Goal: Task Accomplishment & Management: Use online tool/utility

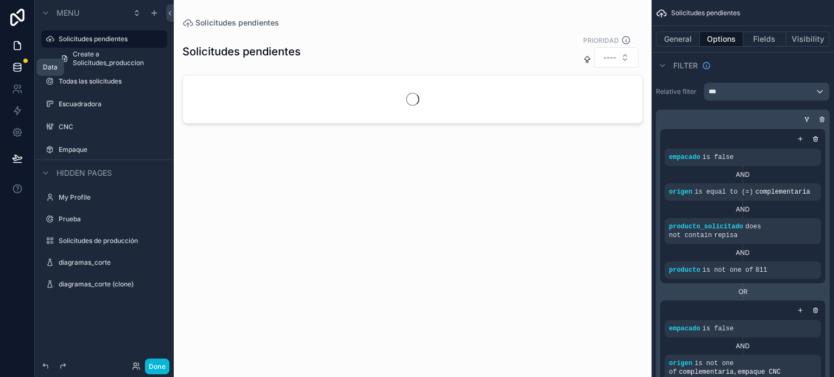
click at [9, 66] on link at bounding box center [17, 67] width 34 height 22
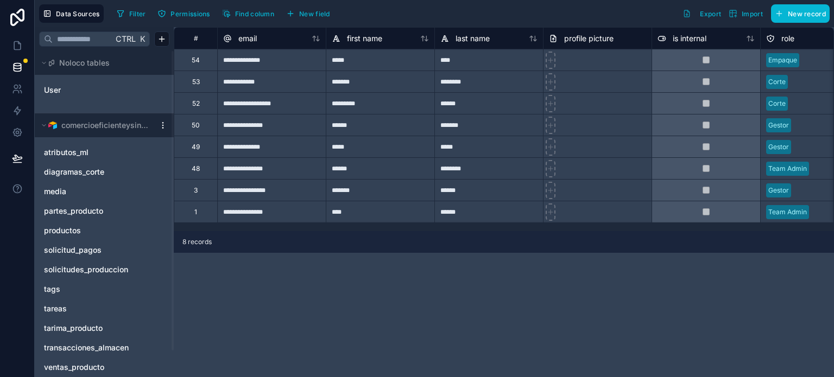
click at [160, 124] on html "**********" at bounding box center [417, 188] width 834 height 377
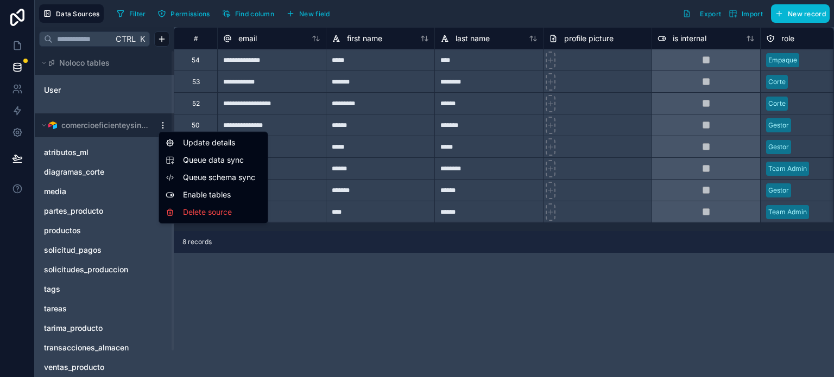
click at [200, 156] on span "Queue data sync" at bounding box center [222, 160] width 78 height 11
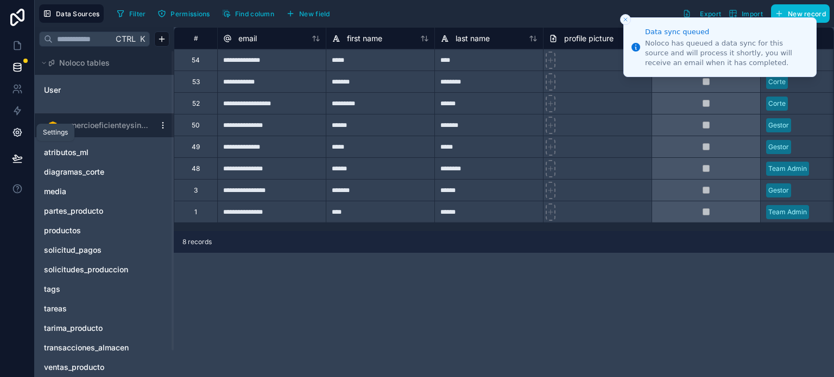
click at [20, 129] on icon at bounding box center [17, 133] width 8 height 8
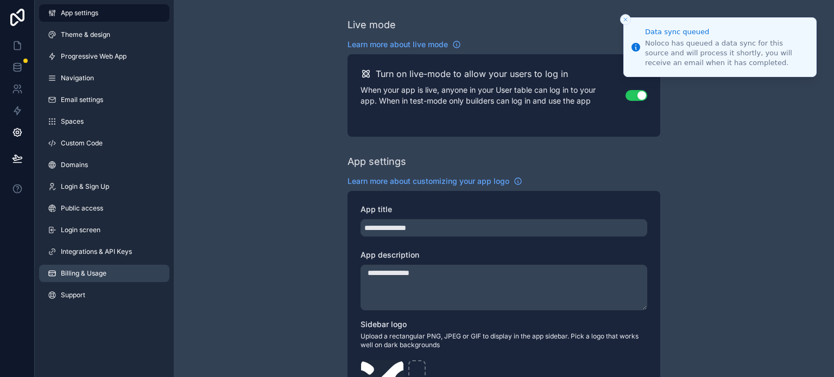
click at [105, 277] on span "Billing & Usage" at bounding box center [84, 273] width 46 height 9
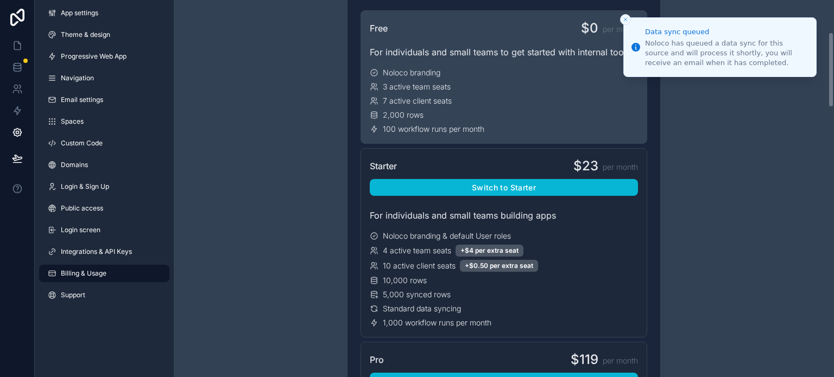
scroll to position [217, 0]
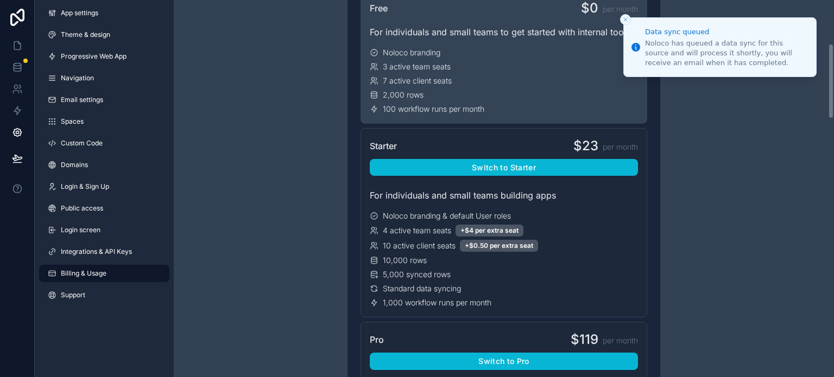
click at [617, 15] on div "$0 per month" at bounding box center [609, 7] width 57 height 17
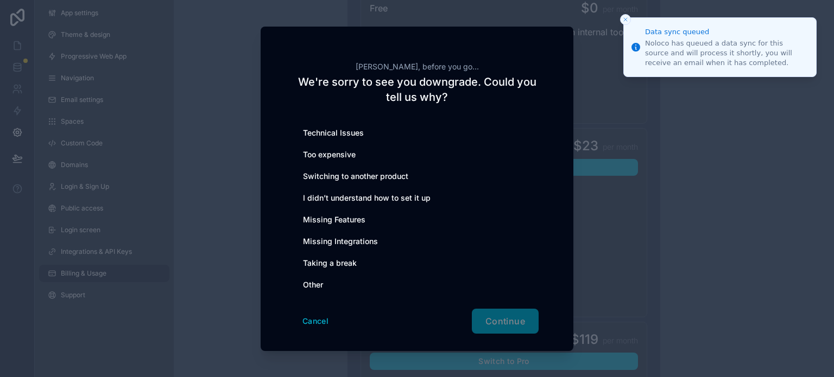
click at [630, 17] on button "Close toast" at bounding box center [625, 19] width 11 height 11
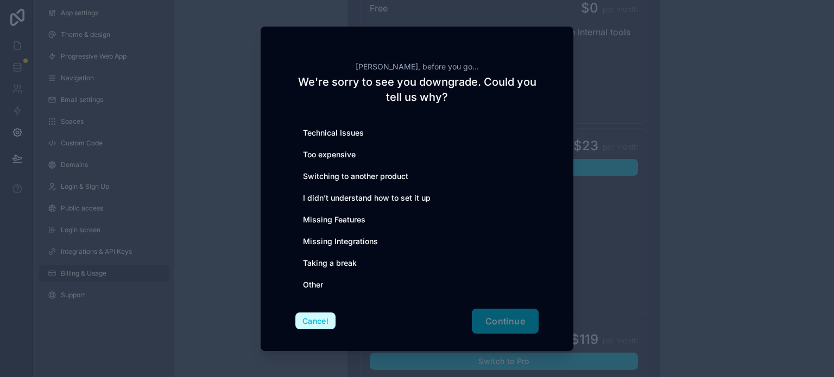
click at [307, 321] on button "Cancel" at bounding box center [315, 321] width 40 height 17
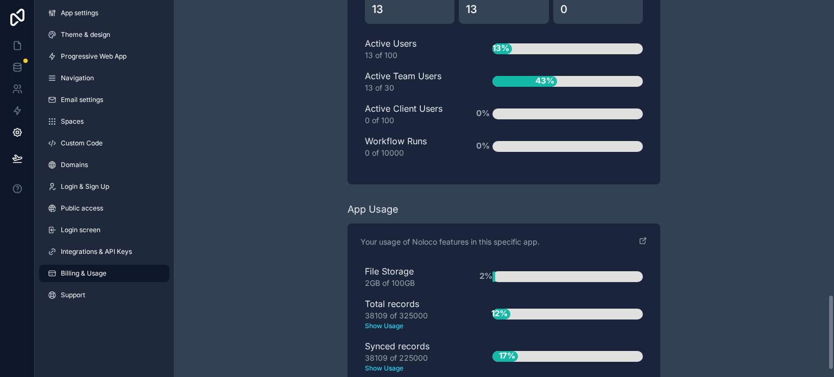
scroll to position [1501, 0]
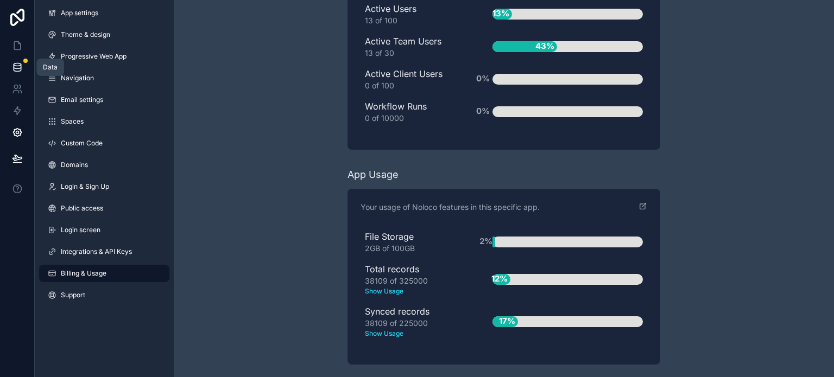
click at [10, 65] on link at bounding box center [17, 67] width 34 height 22
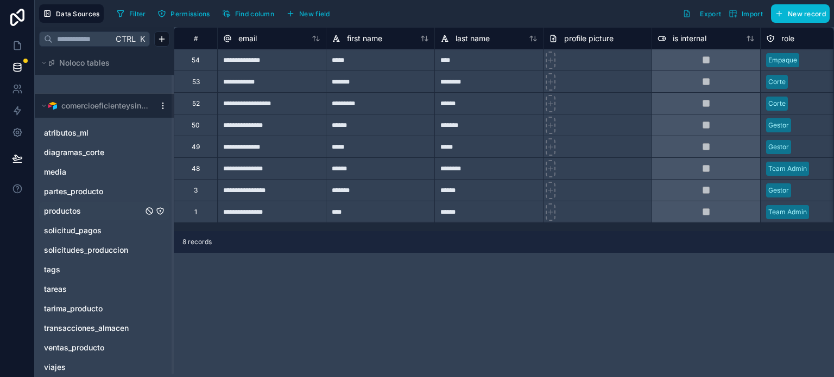
scroll to position [29, 0]
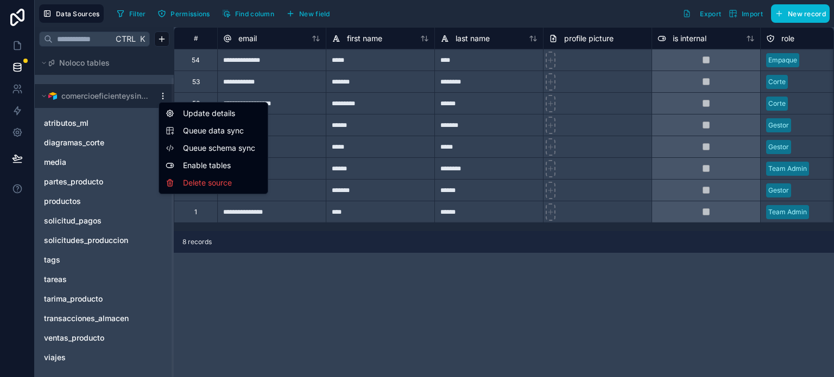
click at [165, 93] on html "**********" at bounding box center [417, 188] width 834 height 377
click at [200, 128] on span "Queue data sync" at bounding box center [222, 130] width 78 height 11
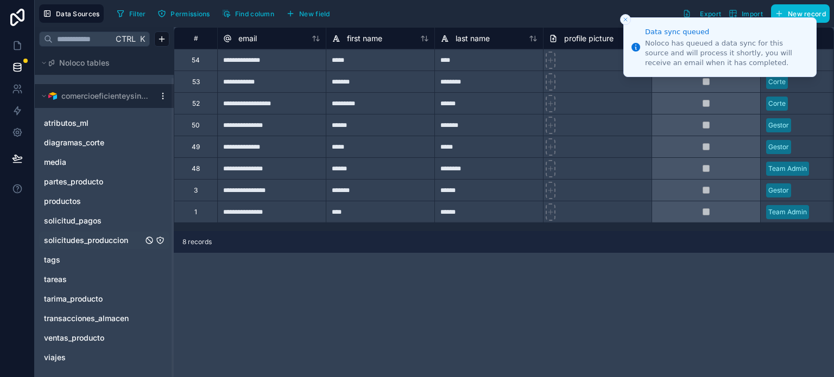
click at [160, 240] on icon "solicitudes_produccion" at bounding box center [160, 240] width 1 height 1
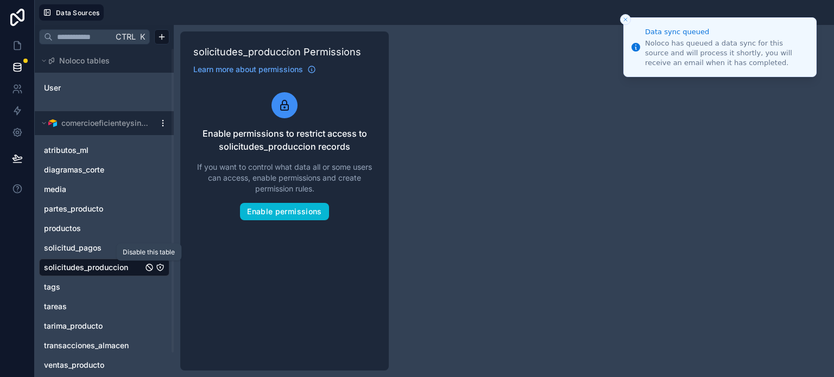
click at [151, 271] on icon "solicitudes_produccion" at bounding box center [149, 267] width 9 height 9
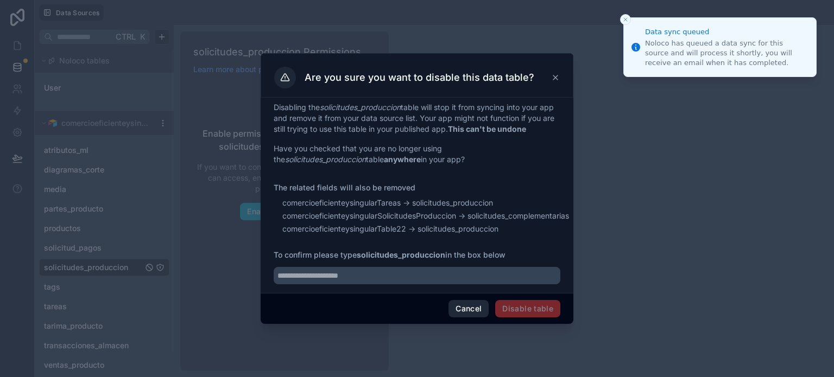
click at [467, 315] on button "Cancel" at bounding box center [468, 308] width 40 height 17
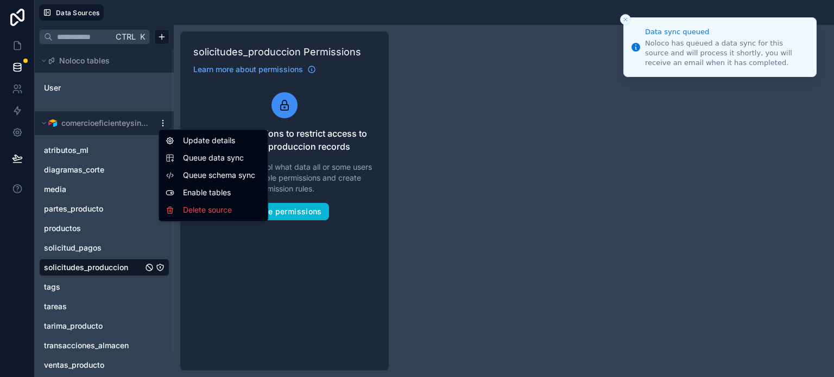
click at [163, 121] on html "Data sync queued Noloco has queued a data sync for this source and will process…" at bounding box center [417, 188] width 834 height 377
click at [245, 96] on html "Data sync queued Noloco has queued a data sync for this source and will process…" at bounding box center [417, 188] width 834 height 377
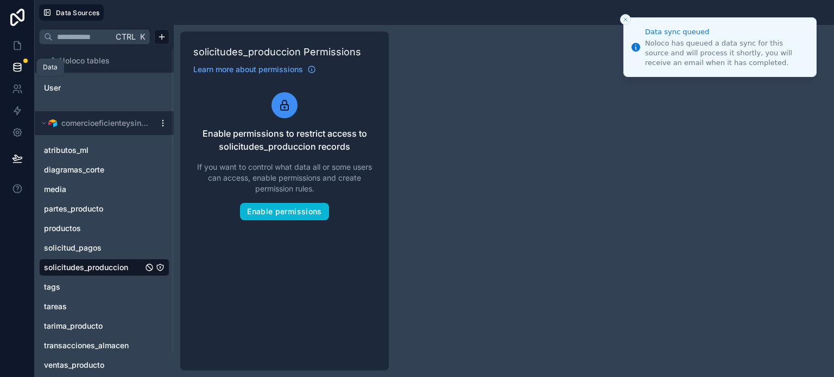
click at [16, 62] on icon at bounding box center [17, 67] width 11 height 11
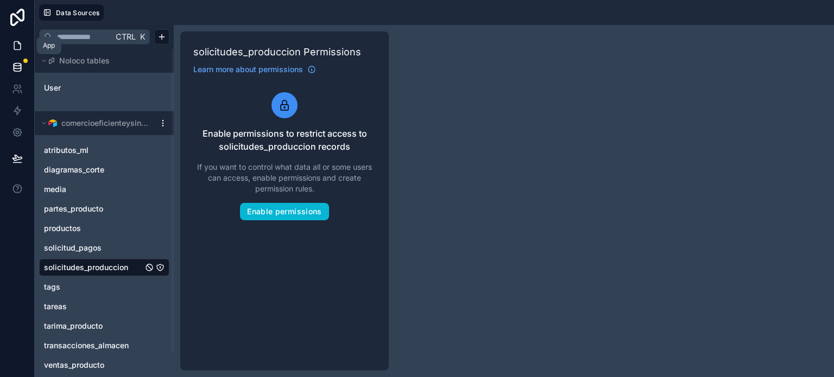
click at [17, 43] on icon at bounding box center [17, 45] width 11 height 11
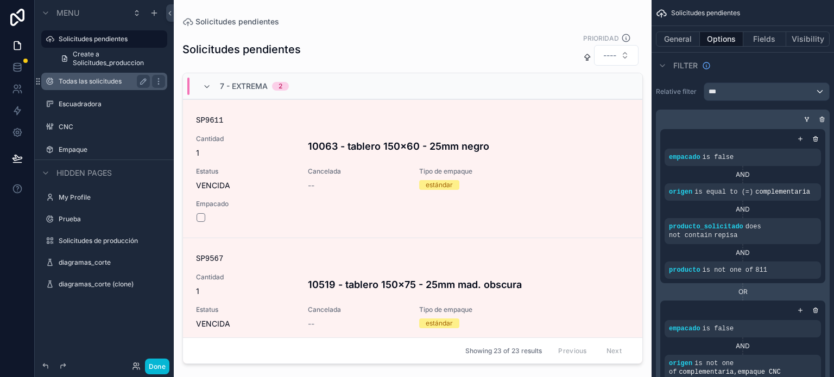
click at [91, 76] on div "Todas las solicitudes" at bounding box center [104, 81] width 91 height 13
click at [109, 85] on label "Todas las solicitudes" at bounding box center [102, 81] width 87 height 9
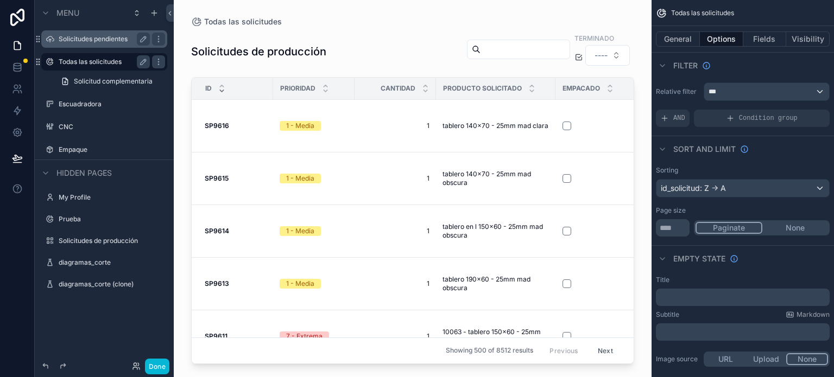
click at [73, 41] on label "Solicitudes pendientes" at bounding box center [102, 39] width 87 height 9
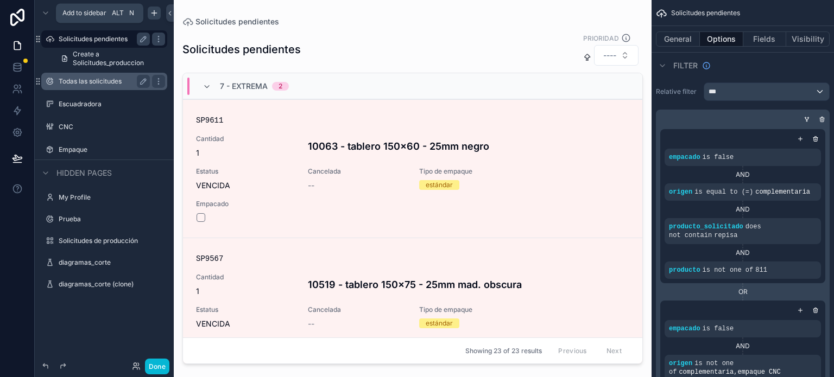
click at [156, 11] on icon "scrollable content" at bounding box center [154, 13] width 9 height 9
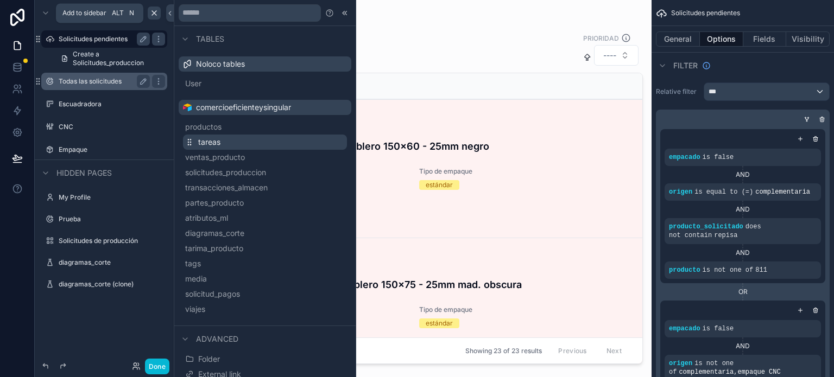
click at [215, 143] on span "tareas" at bounding box center [209, 142] width 22 height 11
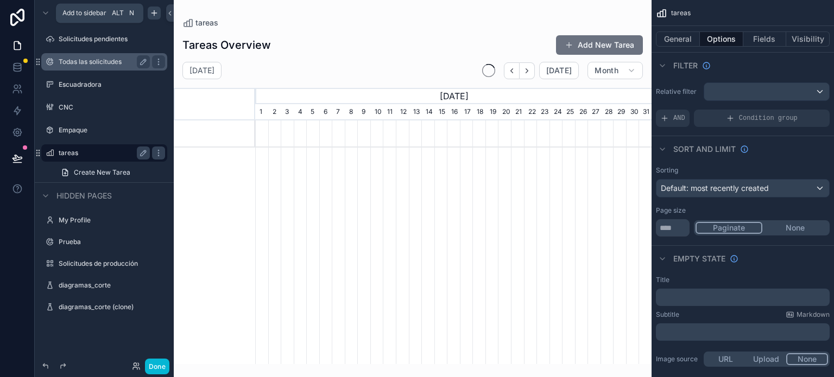
scroll to position [0, 396]
click at [680, 40] on button "General" at bounding box center [678, 38] width 44 height 15
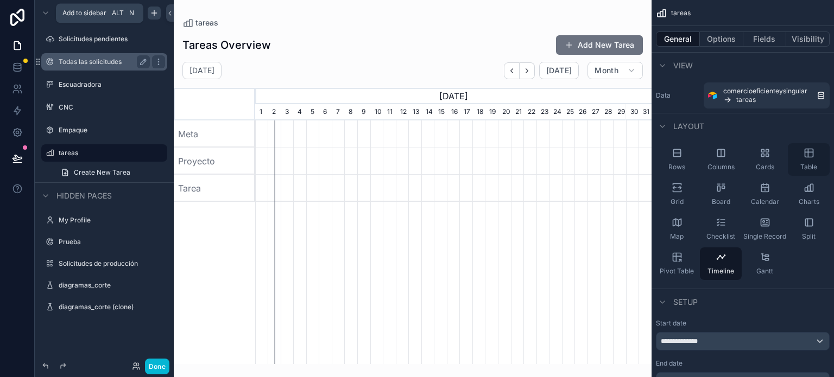
click at [808, 153] on icon "scrollable content" at bounding box center [808, 153] width 11 height 11
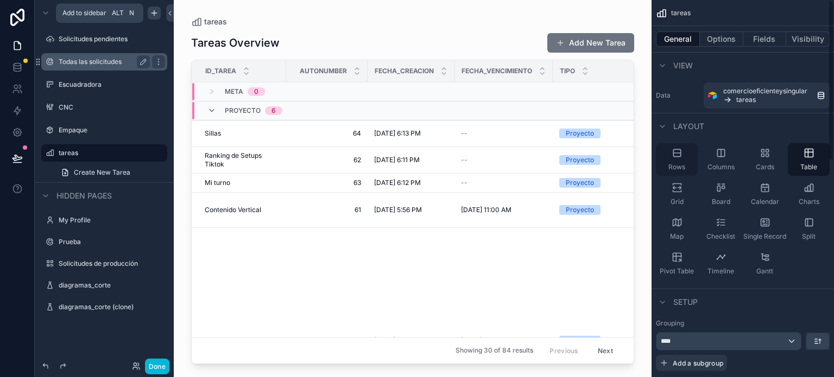
click at [681, 163] on span "Rows" at bounding box center [676, 167] width 17 height 9
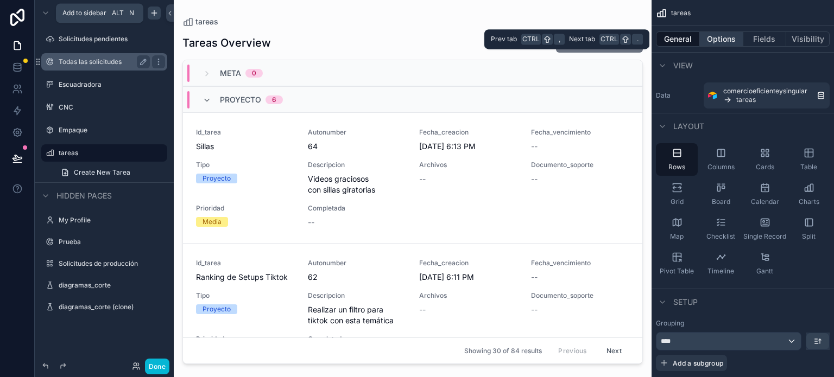
click at [727, 46] on button "Options" at bounding box center [721, 38] width 43 height 15
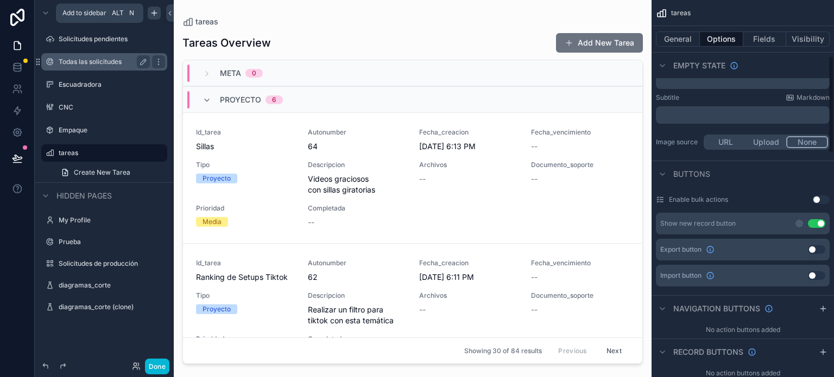
scroll to position [54, 0]
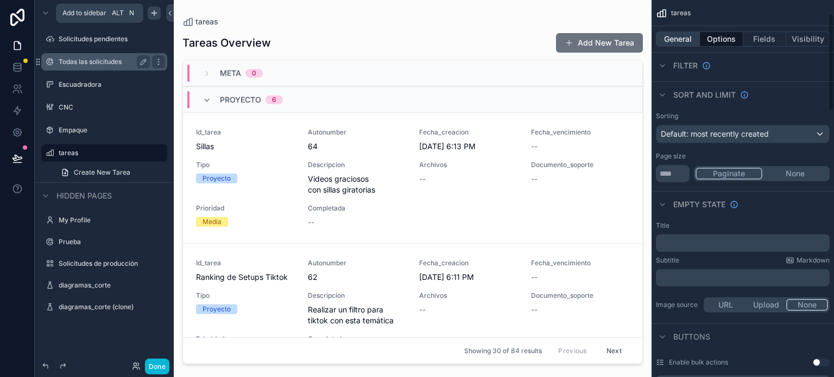
click at [676, 37] on button "General" at bounding box center [678, 38] width 44 height 15
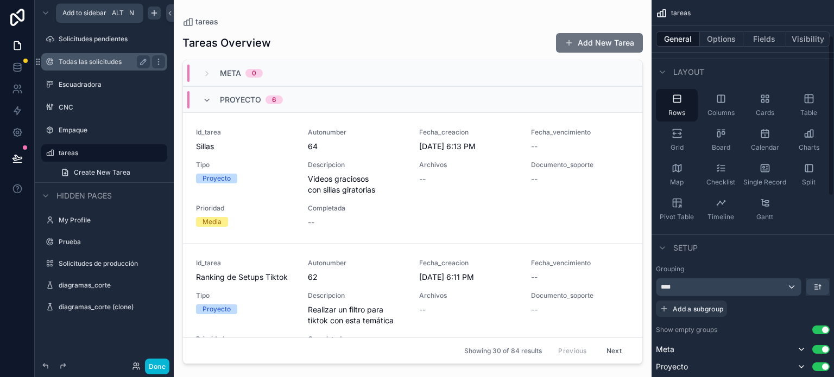
scroll to position [217, 0]
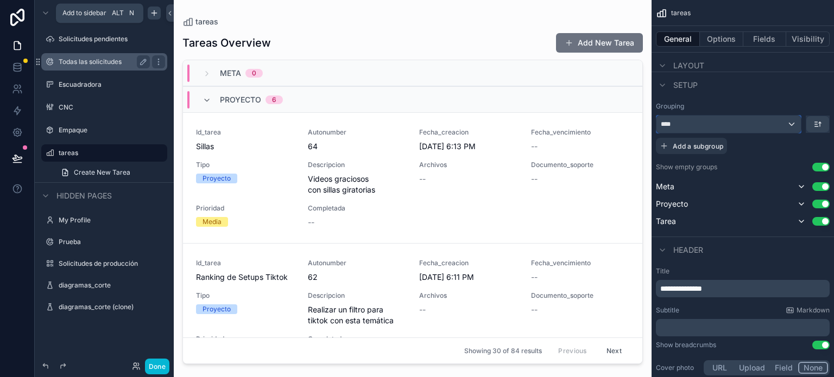
click at [787, 125] on div "****" at bounding box center [728, 124] width 144 height 17
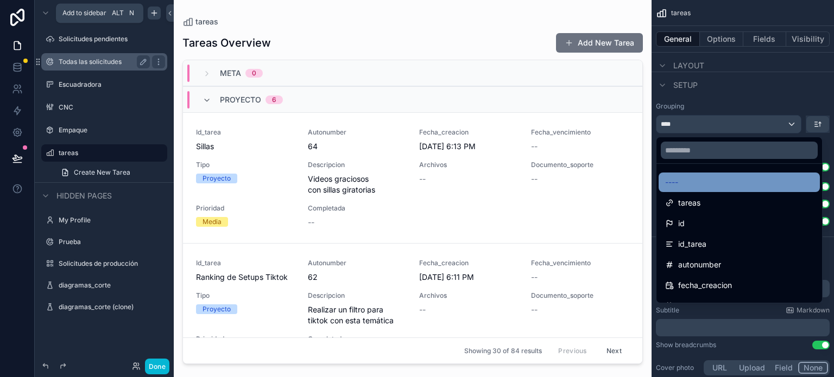
click at [731, 185] on div "----" at bounding box center [739, 182] width 148 height 13
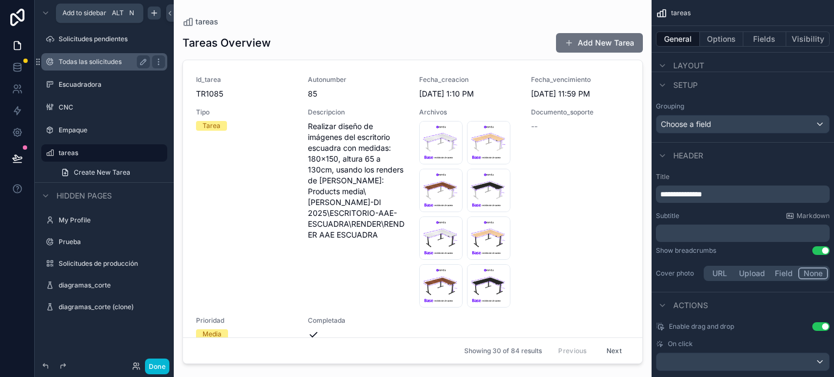
scroll to position [0, 0]
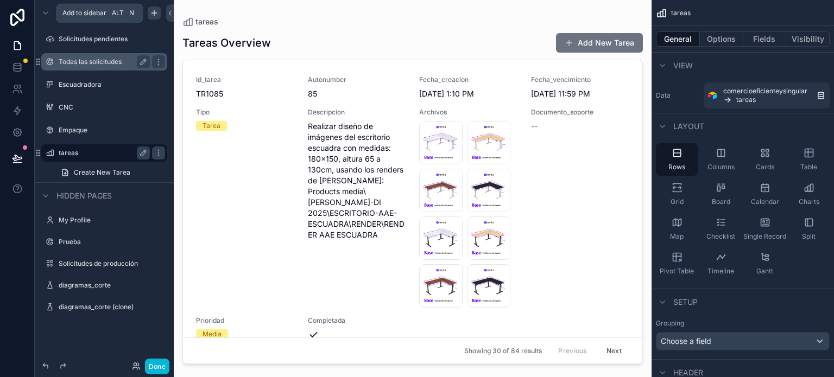
click at [77, 147] on div "tareas" at bounding box center [104, 153] width 91 height 13
click at [81, 151] on label "tareas" at bounding box center [102, 153] width 87 height 9
drag, startPoint x: 638, startPoint y: 81, endPoint x: 631, endPoint y: 104, distance: 23.4
click at [631, 104] on div "scrollable content" at bounding box center [413, 182] width 478 height 364
click at [604, 345] on button "Next" at bounding box center [614, 351] width 30 height 17
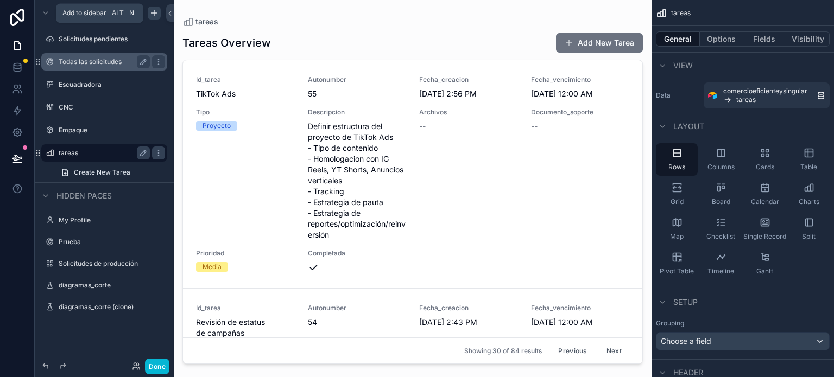
click at [565, 352] on button "Previous" at bounding box center [571, 351] width 43 height 17
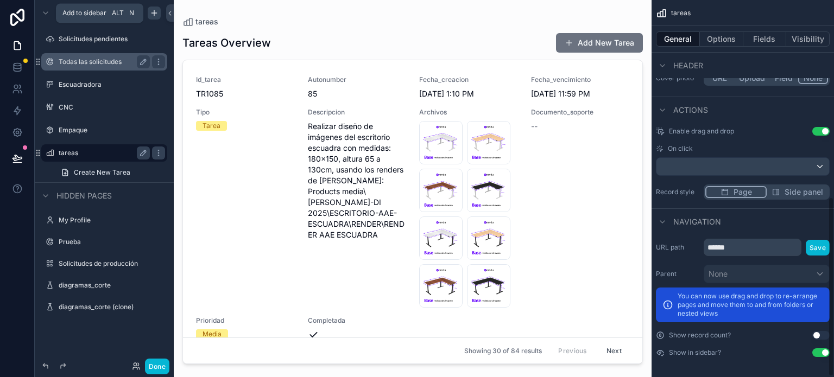
scroll to position [413, 0]
click at [712, 43] on button "Options" at bounding box center [721, 38] width 43 height 15
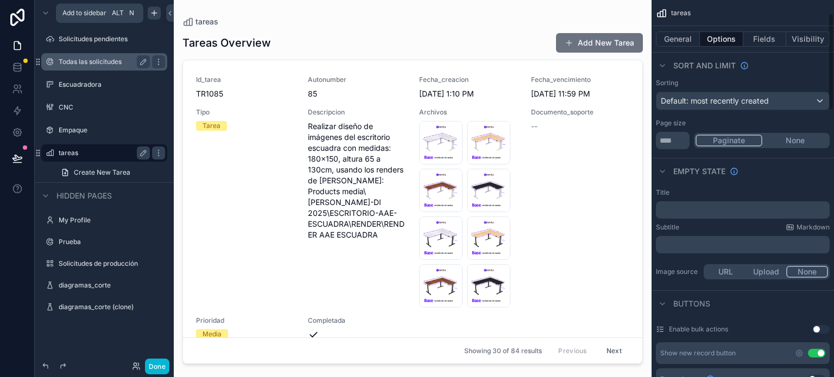
scroll to position [0, 0]
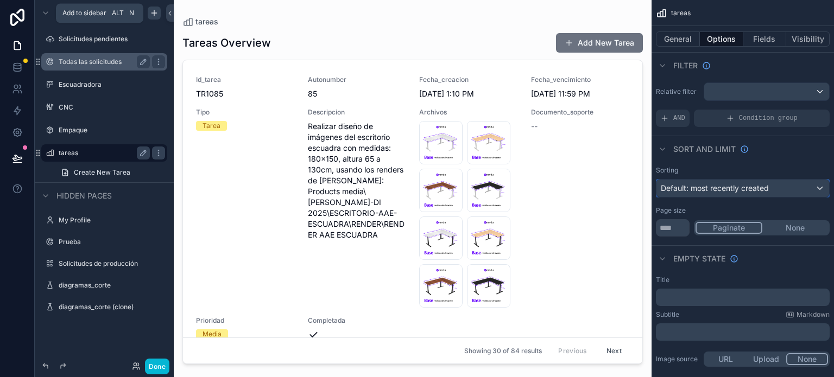
click at [693, 190] on span "Default: most recently created" at bounding box center [715, 187] width 108 height 9
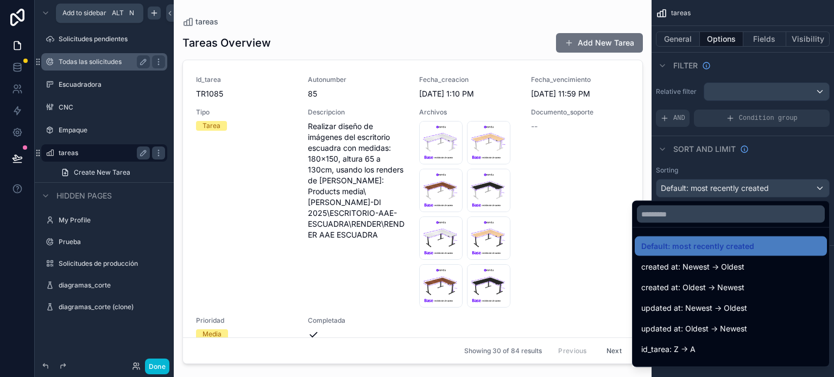
click at [693, 190] on div "scrollable content" at bounding box center [417, 188] width 834 height 377
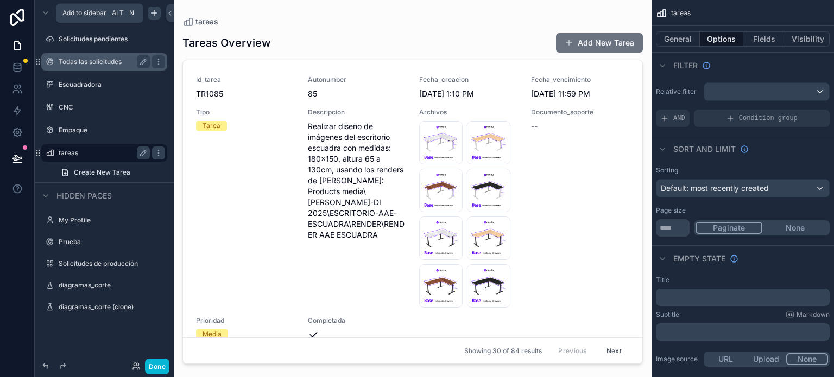
click at [447, 46] on div "Tareas Overview Add New Tarea" at bounding box center [412, 43] width 460 height 21
click at [75, 136] on div "Empaque" at bounding box center [104, 130] width 91 height 13
click at [65, 132] on label "Empaque" at bounding box center [102, 130] width 87 height 9
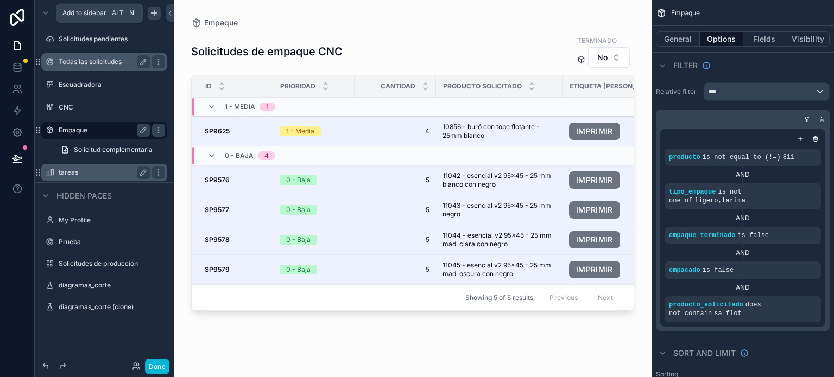
click at [67, 173] on label "tareas" at bounding box center [102, 172] width 87 height 9
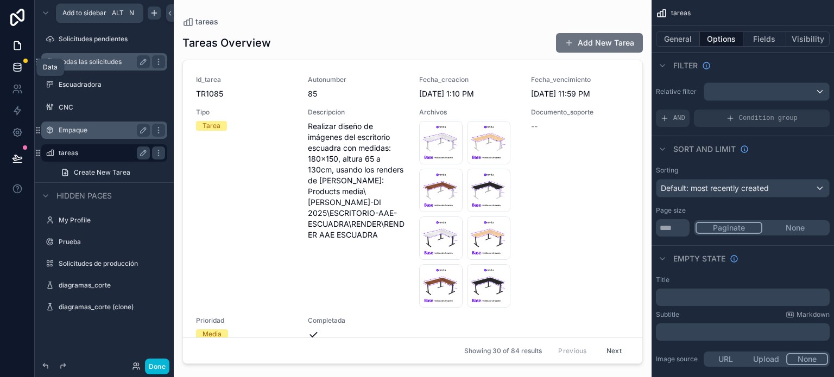
click at [17, 71] on icon at bounding box center [17, 69] width 7 height 4
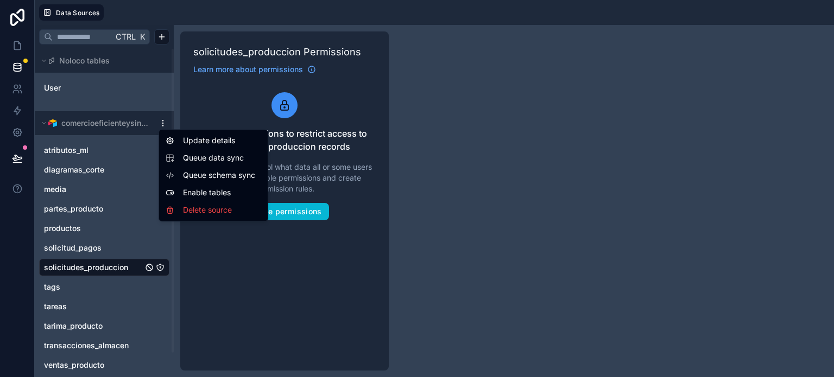
click at [162, 125] on html "Data Sources Ctrl K Noloco tables User comercioeficienteysingular atributos_ml …" at bounding box center [417, 188] width 834 height 377
click at [185, 166] on div "Queue data sync" at bounding box center [213, 157] width 104 height 17
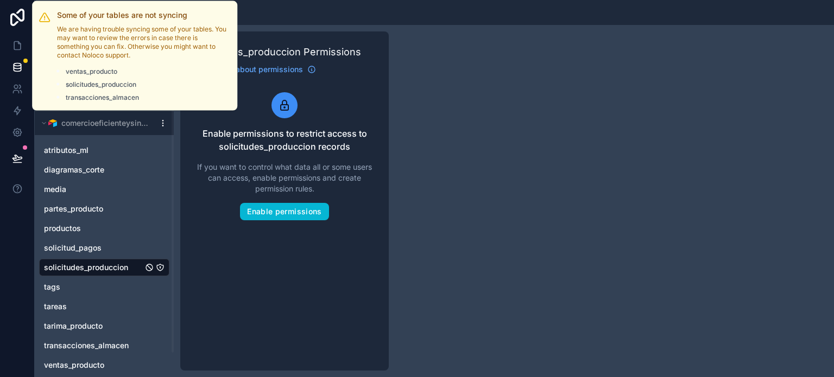
click at [26, 62] on div at bounding box center [25, 61] width 4 height 4
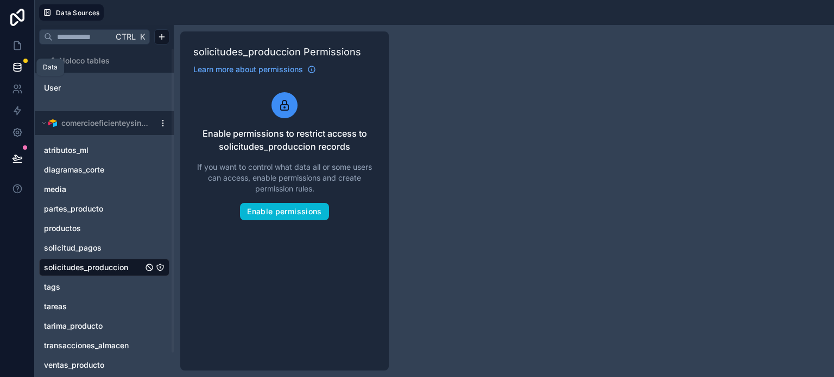
click at [15, 64] on icon at bounding box center [17, 65] width 7 height 3
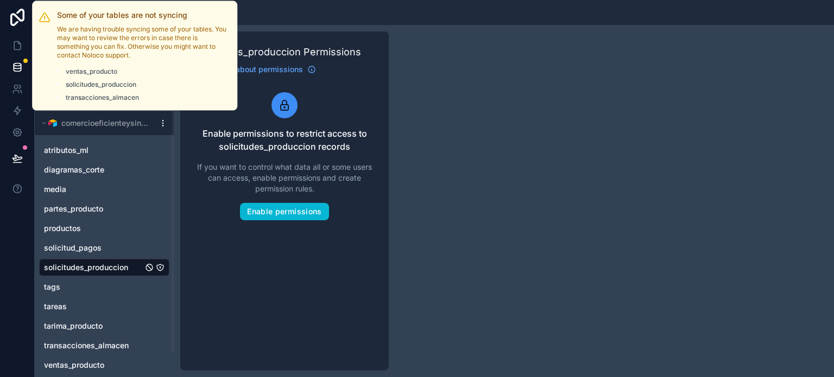
click at [24, 59] on div at bounding box center [25, 61] width 4 height 4
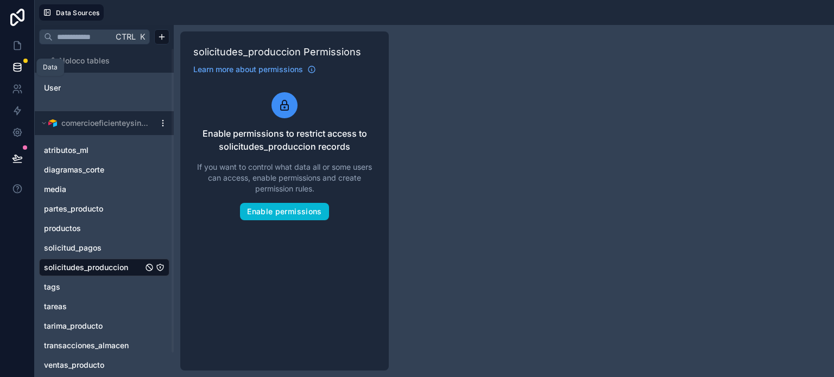
click at [21, 62] on icon at bounding box center [17, 67] width 11 height 11
drag, startPoint x: 156, startPoint y: 123, endPoint x: 162, endPoint y: 123, distance: 5.5
click at [162, 123] on div at bounding box center [162, 123] width 13 height 9
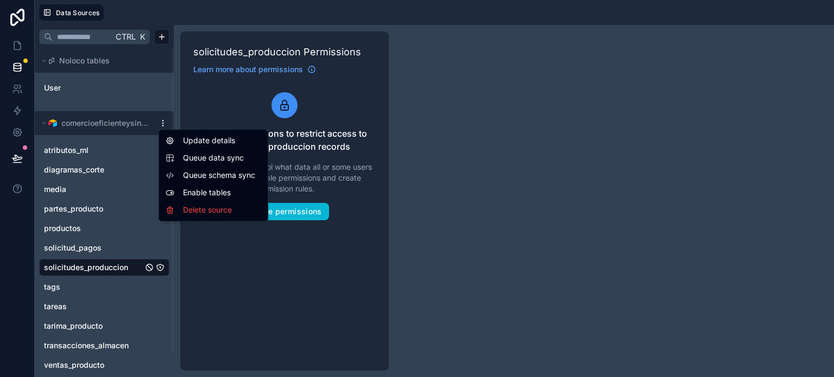
click at [162, 123] on html "Data Sources Ctrl K Noloco tables User comercioeficienteysingular atributos_ml …" at bounding box center [417, 188] width 834 height 377
click at [156, 119] on html "Data Sources Ctrl K Noloco tables User comercioeficienteysingular atributos_ml …" at bounding box center [417, 188] width 834 height 377
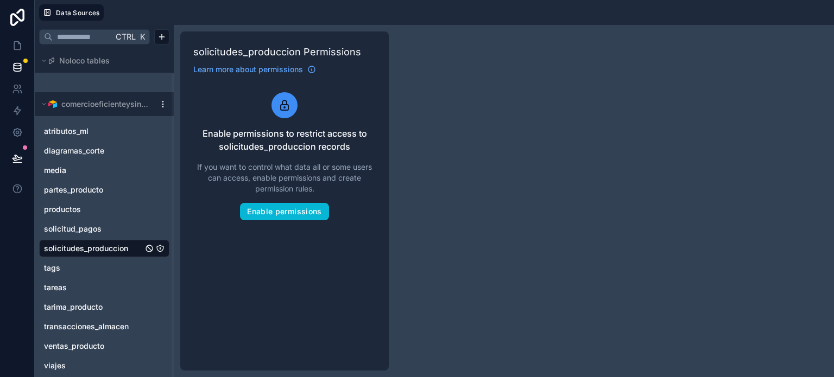
scroll to position [27, 0]
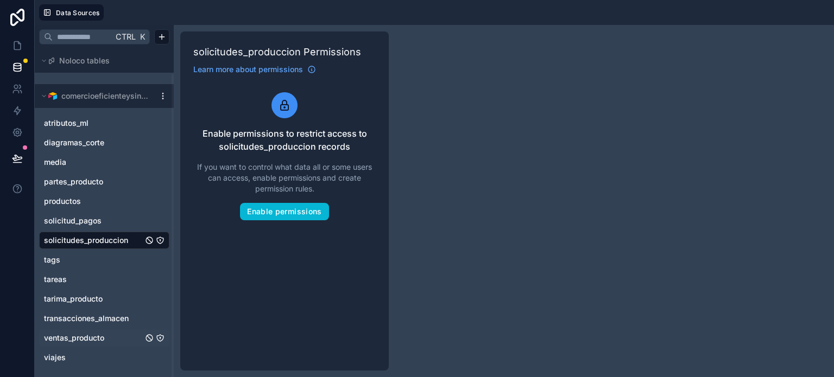
click at [83, 338] on span "ventas_producto" at bounding box center [74, 338] width 60 height 11
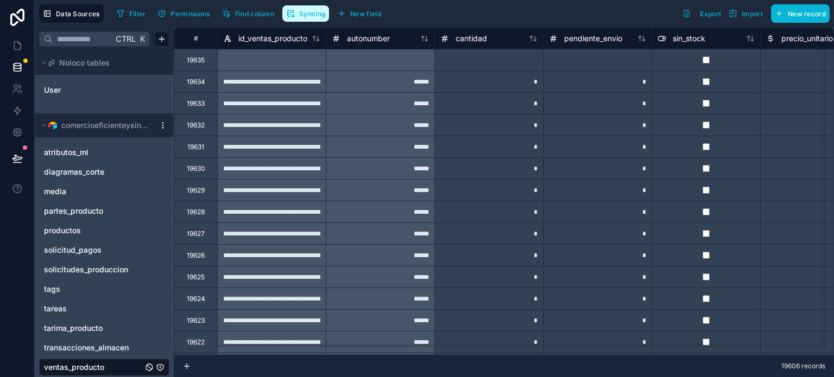
click at [306, 16] on span "Syncing" at bounding box center [312, 14] width 26 height 8
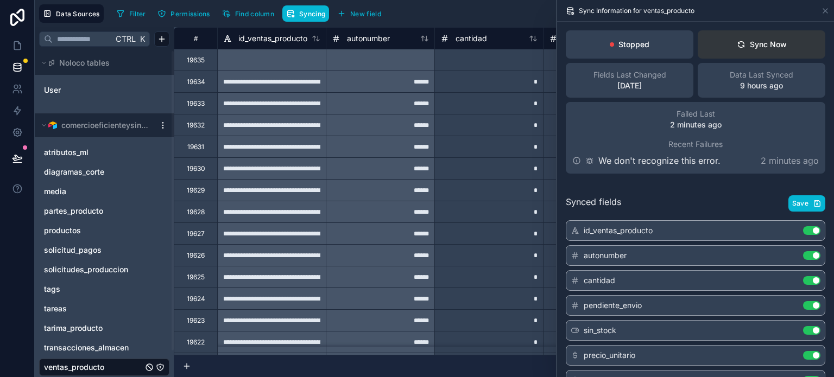
click at [749, 34] on button "Sync Now" at bounding box center [762, 44] width 128 height 28
click at [621, 159] on p "We don't recognize this error." at bounding box center [659, 160] width 122 height 13
click at [615, 49] on div "Stopped" at bounding box center [630, 44] width 40 height 11
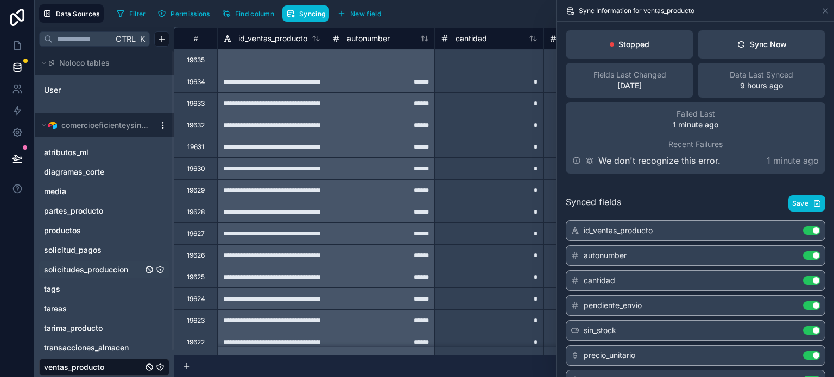
click at [85, 269] on span "solicitudes_produccion" at bounding box center [86, 269] width 84 height 11
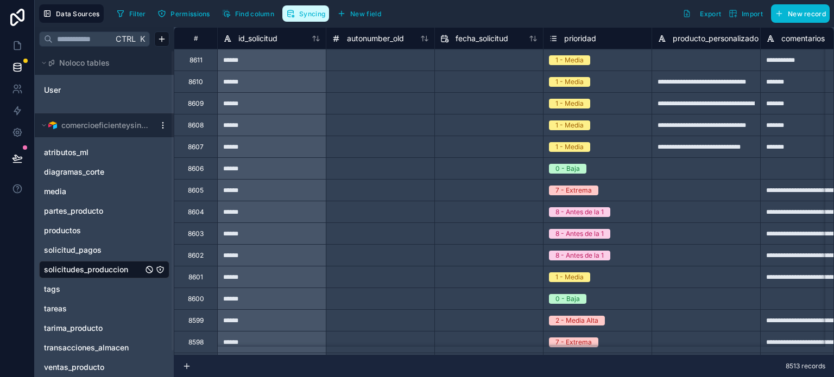
click at [308, 13] on span "Syncing" at bounding box center [312, 14] width 26 height 8
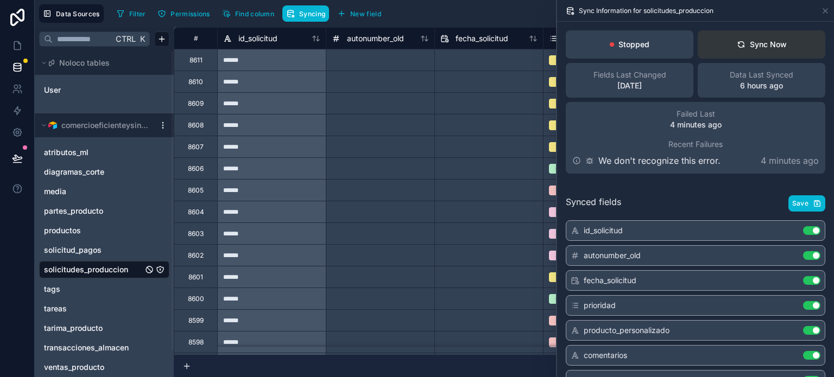
click at [741, 45] on div "Sync Now" at bounding box center [762, 44] width 50 height 11
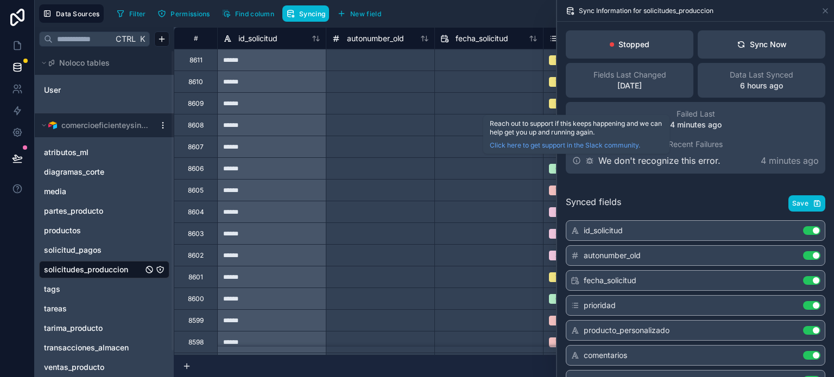
click at [574, 159] on icon at bounding box center [576, 160] width 9 height 9
click at [588, 161] on icon at bounding box center [590, 162] width 4 height 4
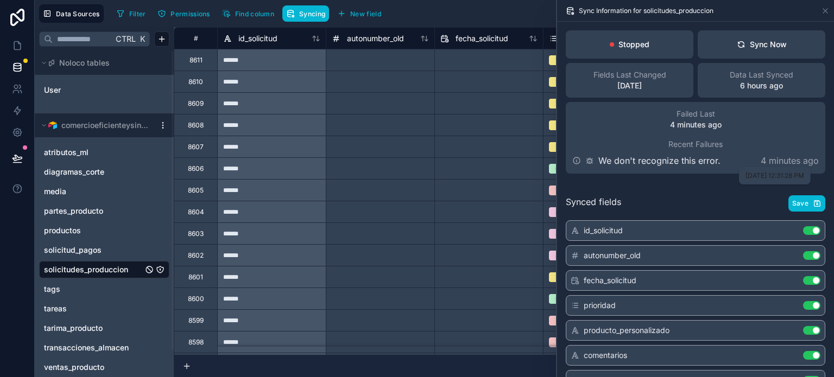
click at [776, 157] on p "4 minutes ago" at bounding box center [790, 160] width 58 height 13
click at [622, 47] on p "Stopped" at bounding box center [633, 44] width 31 height 11
click at [586, 156] on icon at bounding box center [589, 160] width 9 height 9
click at [569, 162] on div "Failed Last 1 minute ago Recent Failures We don't recognize this error. 1 minut…" at bounding box center [695, 138] width 259 height 72
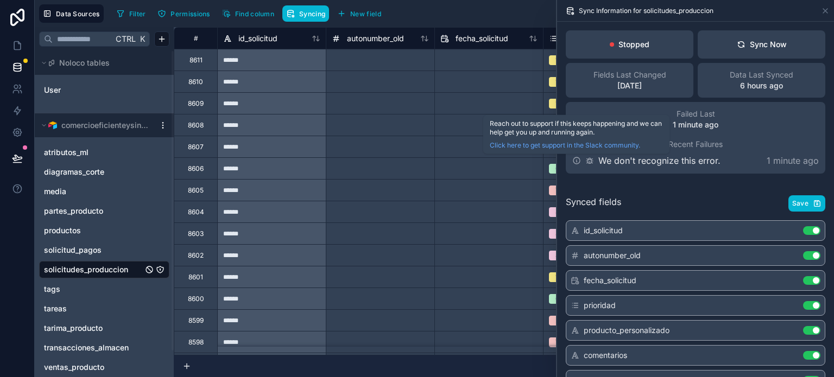
click at [575, 160] on icon at bounding box center [576, 160] width 9 height 9
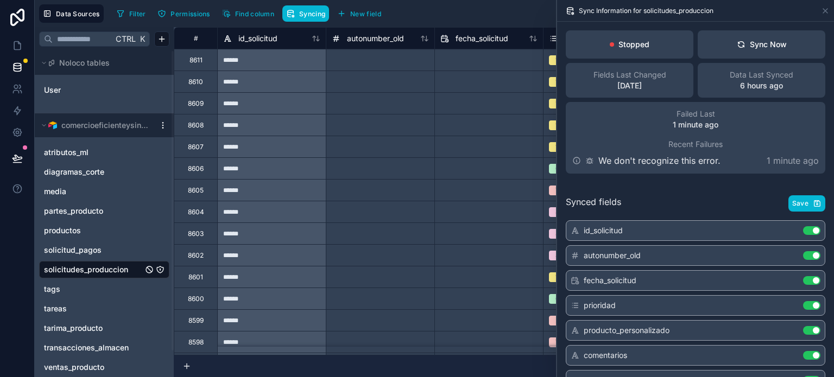
click at [573, 145] on div "Failed Last 1 minute ago Recent Failures We don't recognize this error. 1 minut…" at bounding box center [695, 138] width 259 height 72
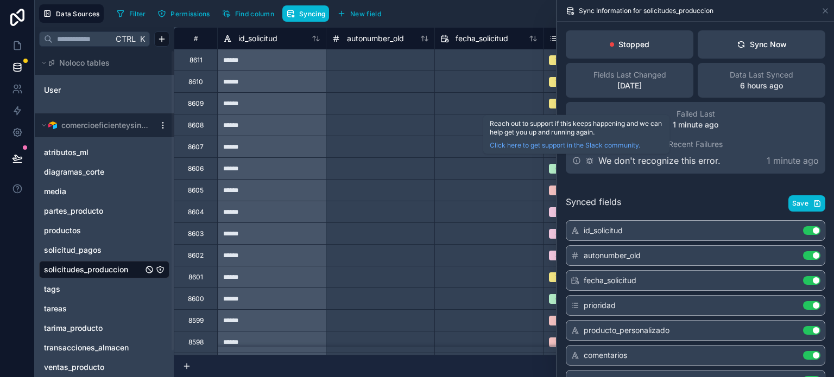
click at [575, 164] on icon at bounding box center [576, 160] width 7 height 7
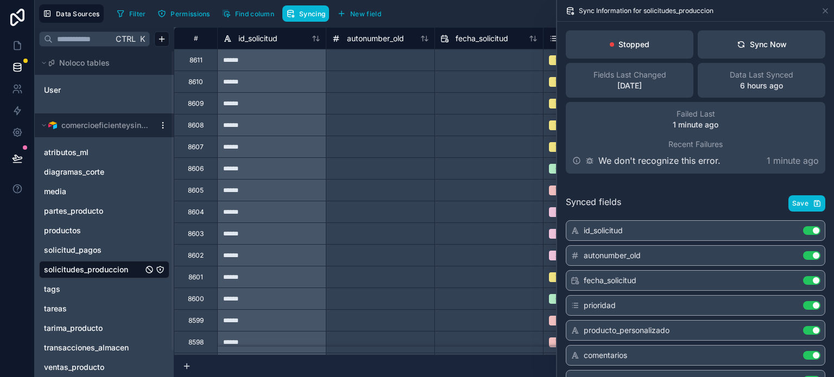
click at [562, 144] on div "Stopped Sync Now Fields Last Changed [DATE] Data Last Synced 6 hours ago Failed…" at bounding box center [695, 102] width 277 height 161
click at [571, 167] on div "Failed Last 1 minute ago Recent Failures We don't recognize this error. 1 minut…" at bounding box center [695, 138] width 259 height 72
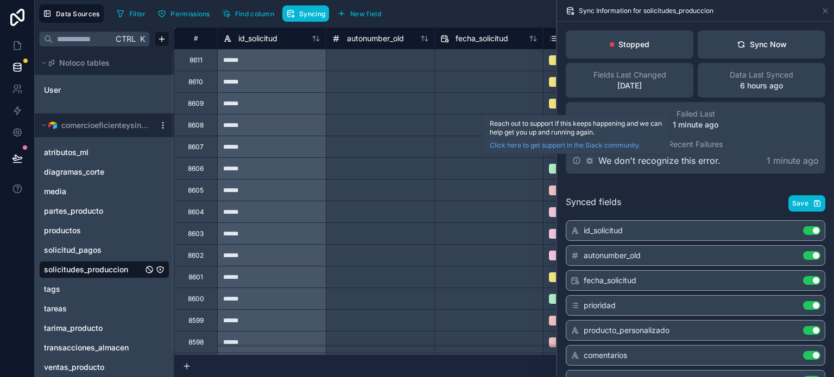
click at [573, 157] on icon at bounding box center [576, 160] width 9 height 9
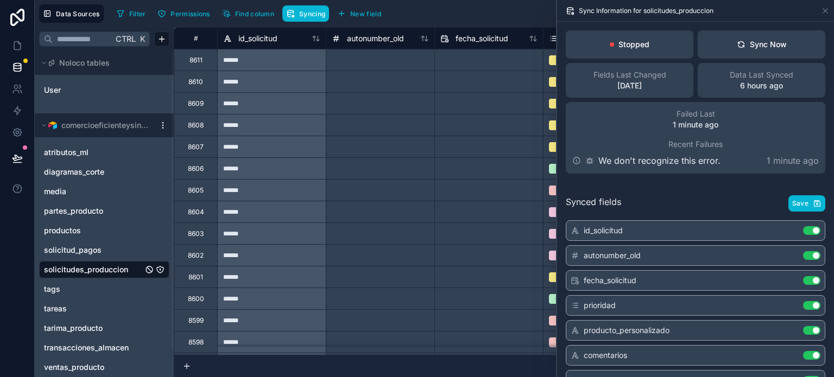
click at [572, 142] on div "Failed Last 1 minute ago Recent Failures We don't recognize this error. 1 minut…" at bounding box center [695, 138] width 259 height 72
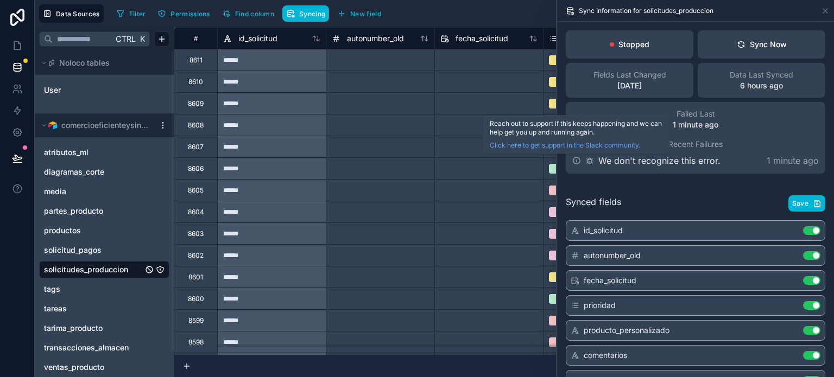
click at [581, 167] on div "We don't recognize this error." at bounding box center [646, 160] width 148 height 13
click at [573, 162] on icon at bounding box center [576, 160] width 9 height 9
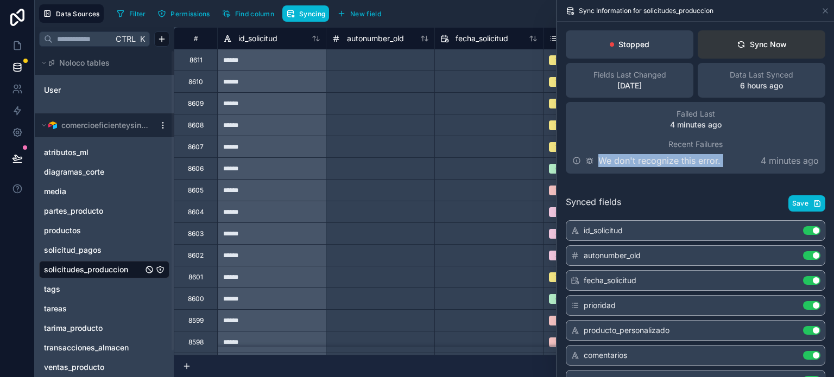
click at [724, 33] on button "Sync Now" at bounding box center [762, 44] width 128 height 28
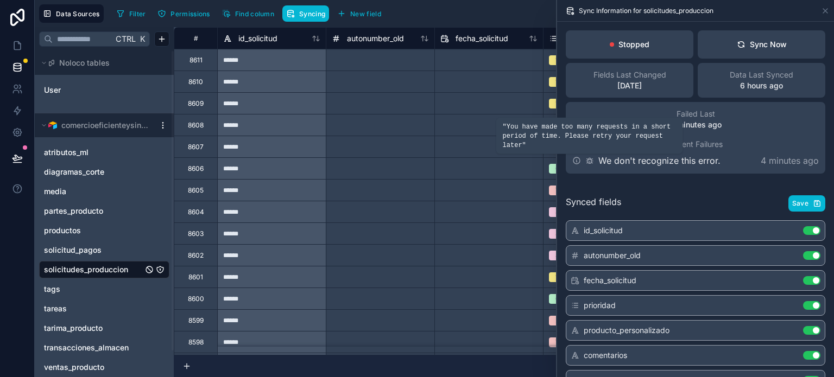
click at [592, 160] on icon at bounding box center [589, 160] width 9 height 9
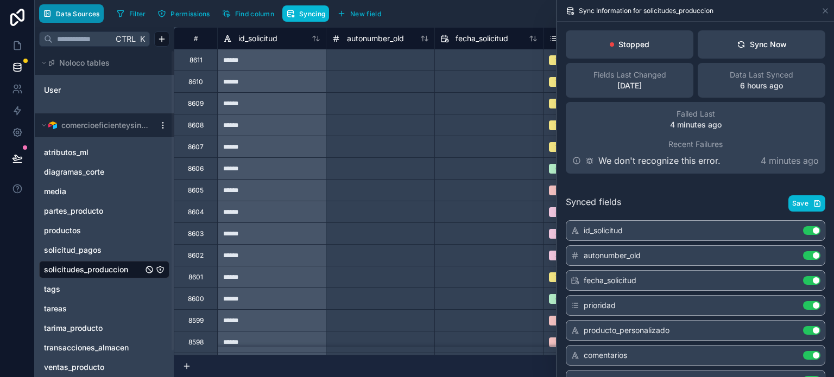
click at [85, 14] on span "Data Sources" at bounding box center [78, 14] width 44 height 8
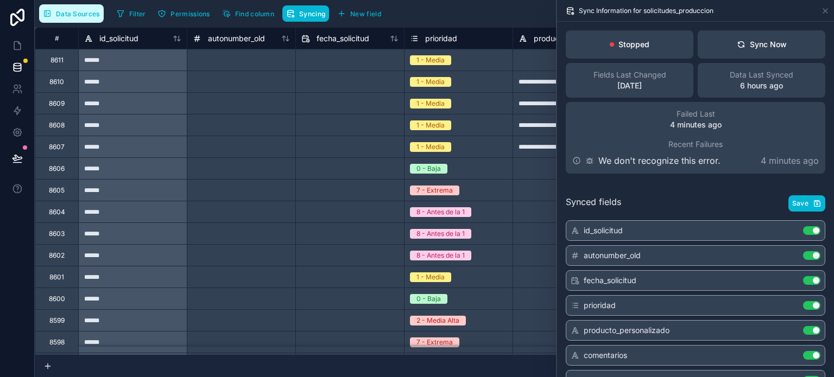
click at [85, 14] on span "Data Sources" at bounding box center [78, 14] width 44 height 8
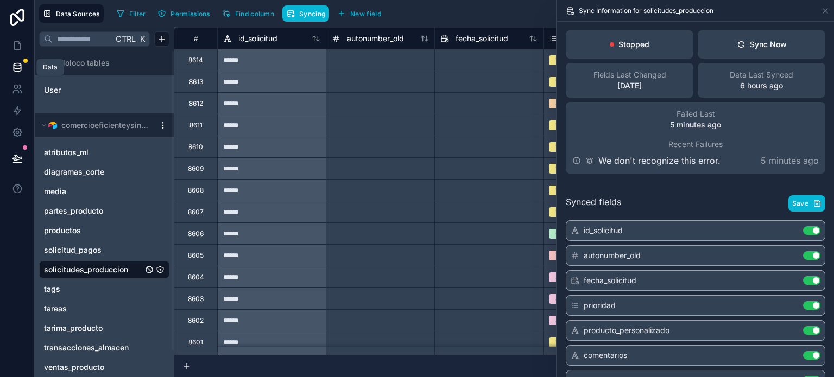
click at [20, 62] on icon at bounding box center [17, 67] width 11 height 11
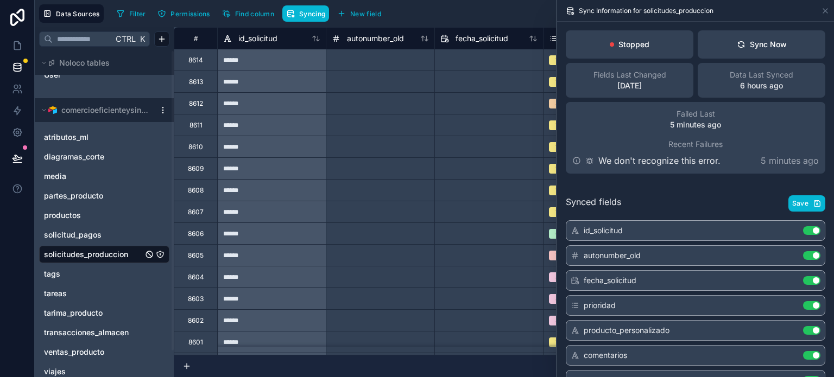
scroll to position [29, 0]
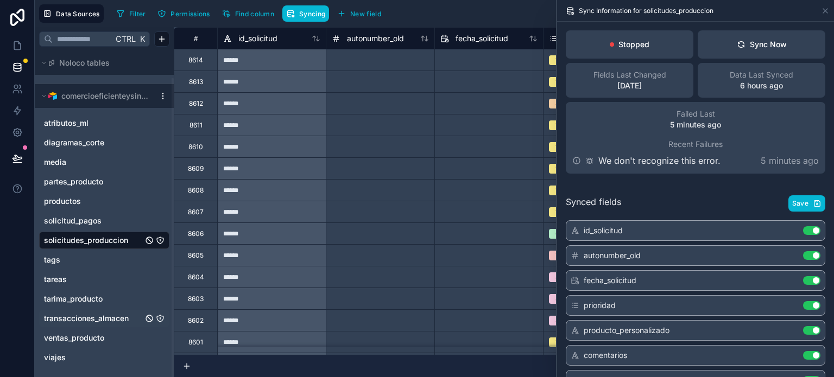
click at [124, 321] on span "transacciones_almacen" at bounding box center [86, 318] width 85 height 11
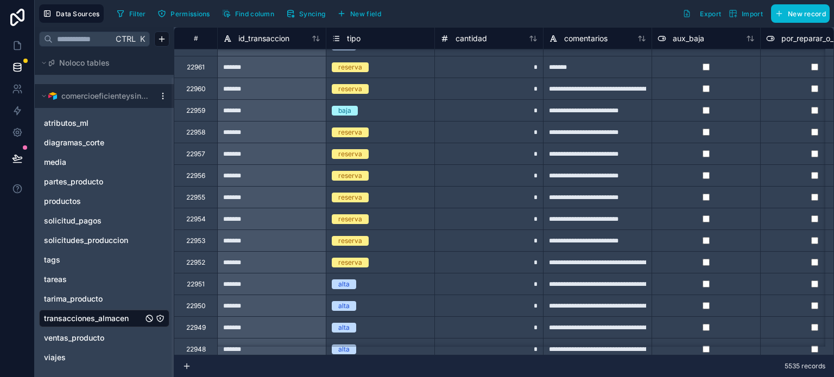
scroll to position [651, 0]
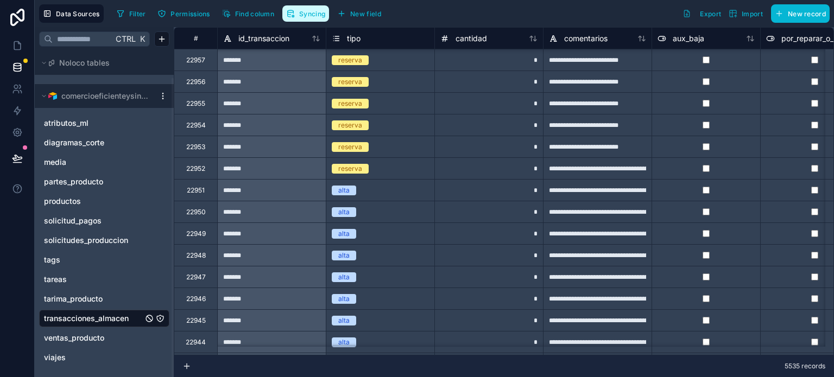
click at [302, 15] on span "Syncing" at bounding box center [312, 14] width 26 height 8
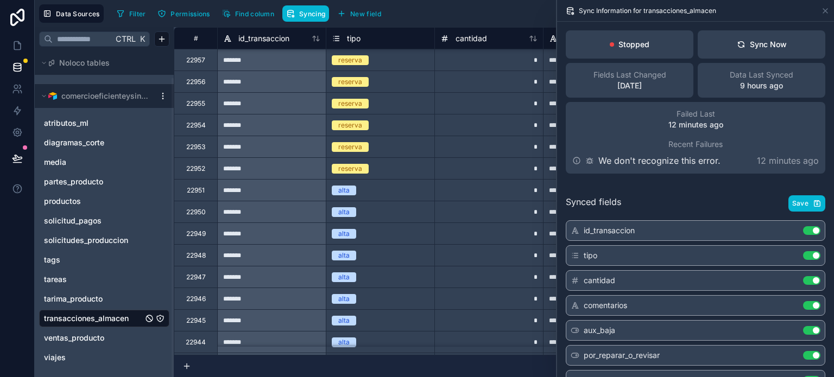
click at [628, 42] on p "Stopped" at bounding box center [633, 44] width 31 height 11
click at [602, 37] on div "Stopped" at bounding box center [630, 44] width 128 height 28
click at [765, 46] on div "Sync Now" at bounding box center [762, 44] width 50 height 11
